Goal: Register for event/course

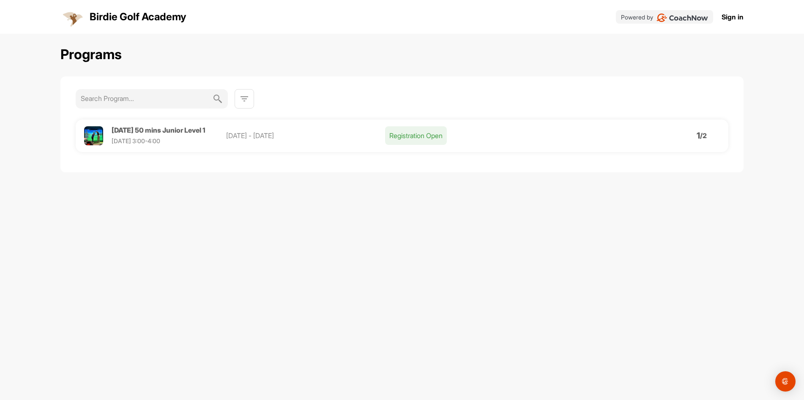
click at [384, 139] on p "[DATE] - [DATE]" at bounding box center [305, 136] width 159 height 10
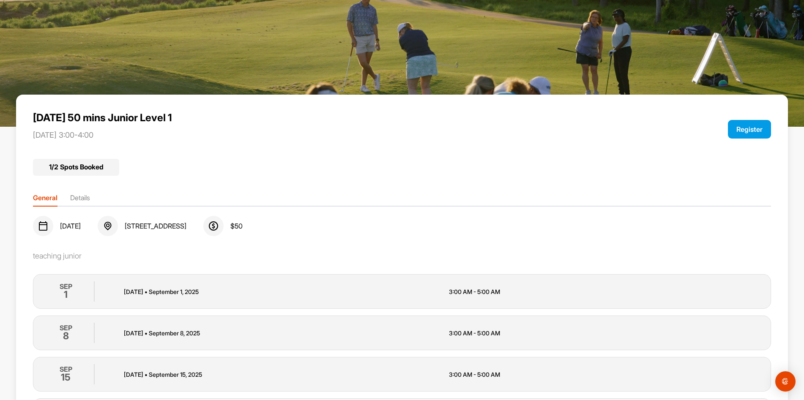
click at [752, 128] on button "Register" at bounding box center [749, 129] width 43 height 19
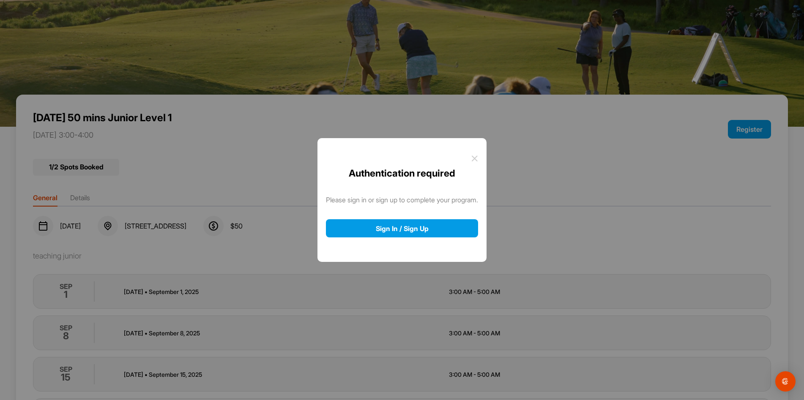
click at [475, 159] on icon at bounding box center [474, 158] width 7 height 7
